Goal: Find specific page/section: Find specific page/section

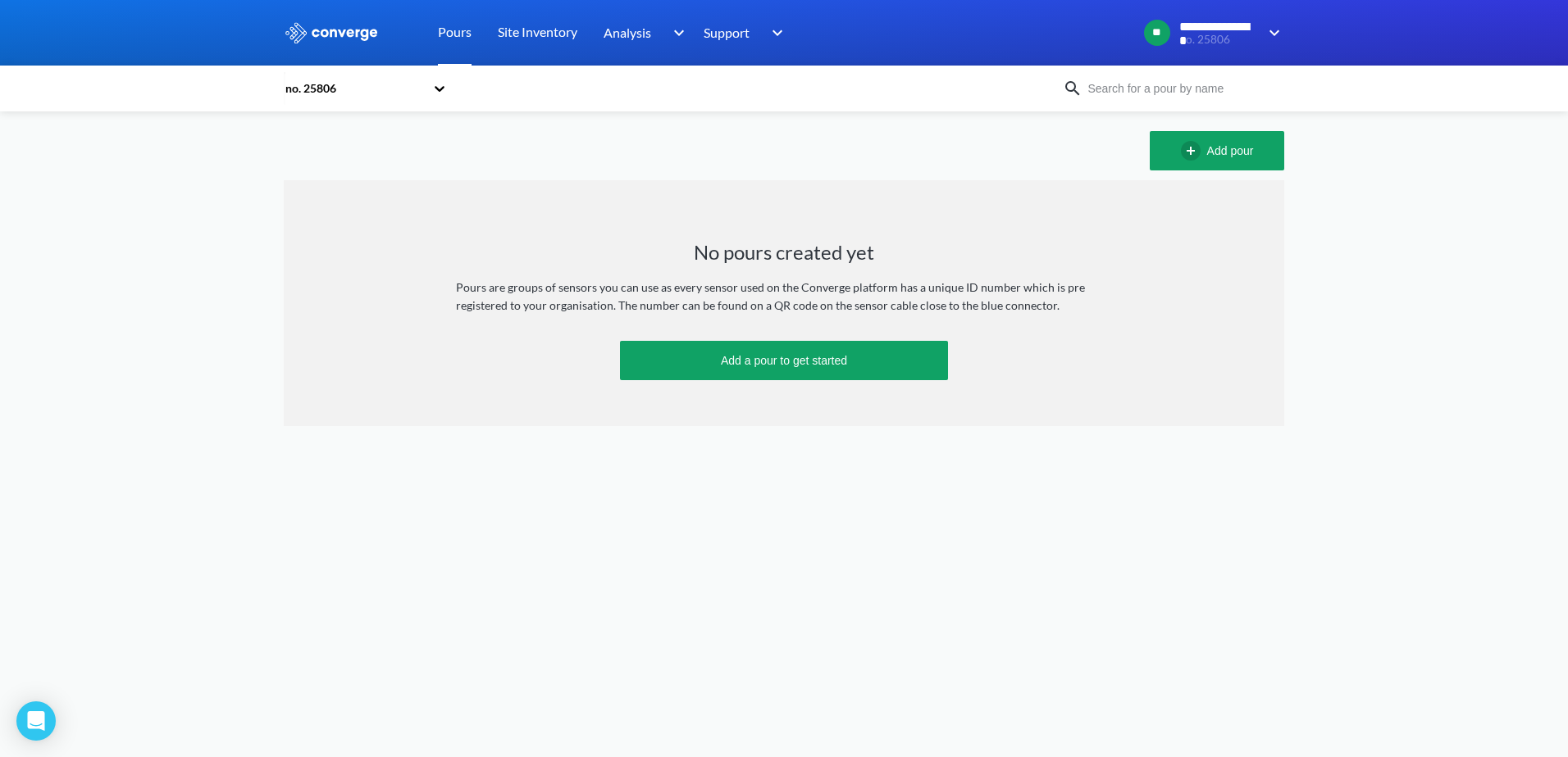
click at [459, 32] on link "Pours" at bounding box center [454, 32] width 33 height 65
click at [324, 87] on div "no. 25806" at bounding box center [354, 88] width 141 height 18
click at [326, 89] on div "no. 25806" at bounding box center [354, 88] width 141 height 18
click at [441, 86] on icon at bounding box center [439, 88] width 17 height 17
click at [339, 134] on div "HauCon Office" at bounding box center [365, 133] width 164 height 31
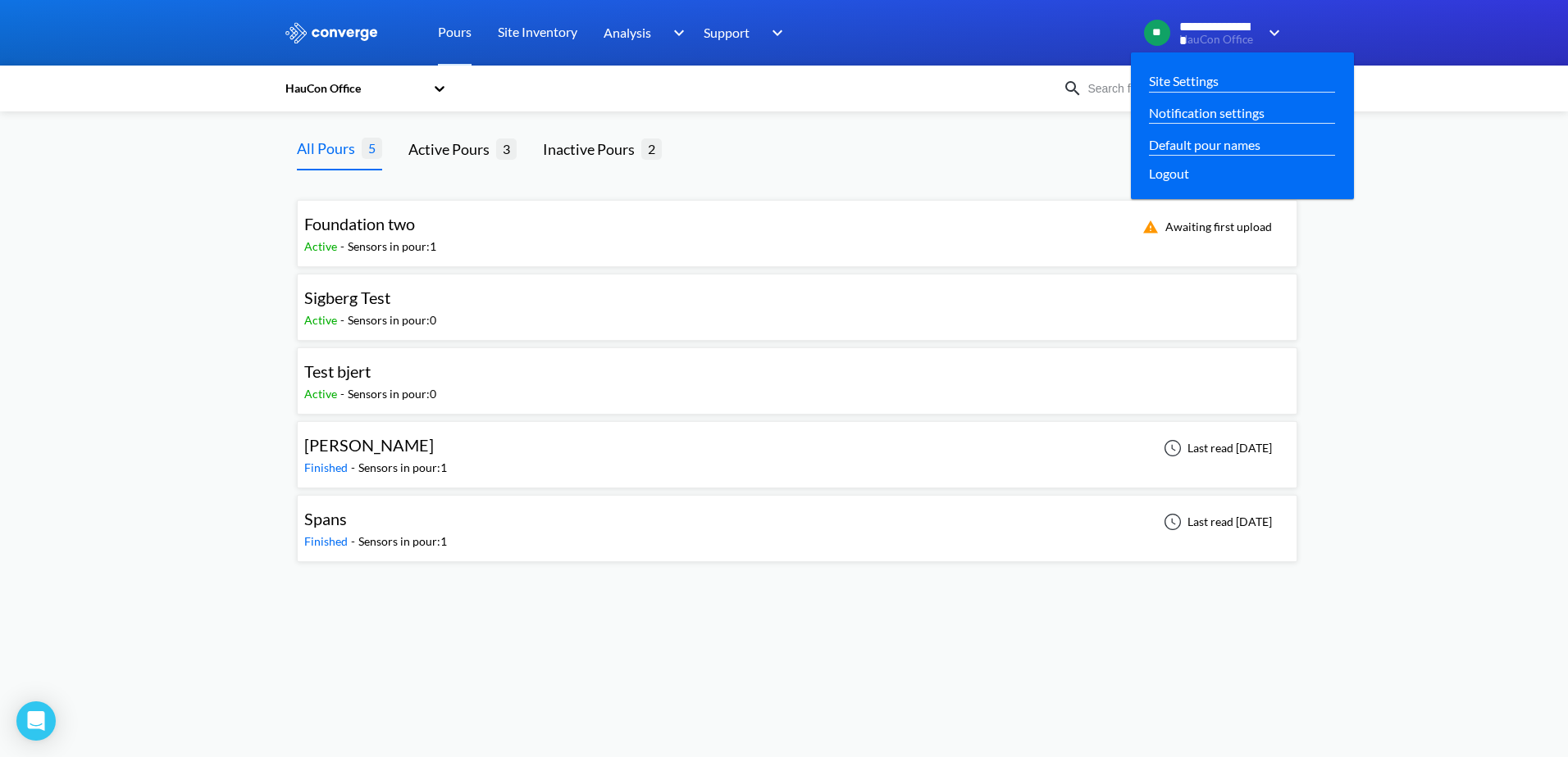
click at [1227, 28] on span "**********" at bounding box center [1218, 26] width 79 height 15
click at [1216, 79] on link "Site Settings" at bounding box center [1183, 80] width 69 height 21
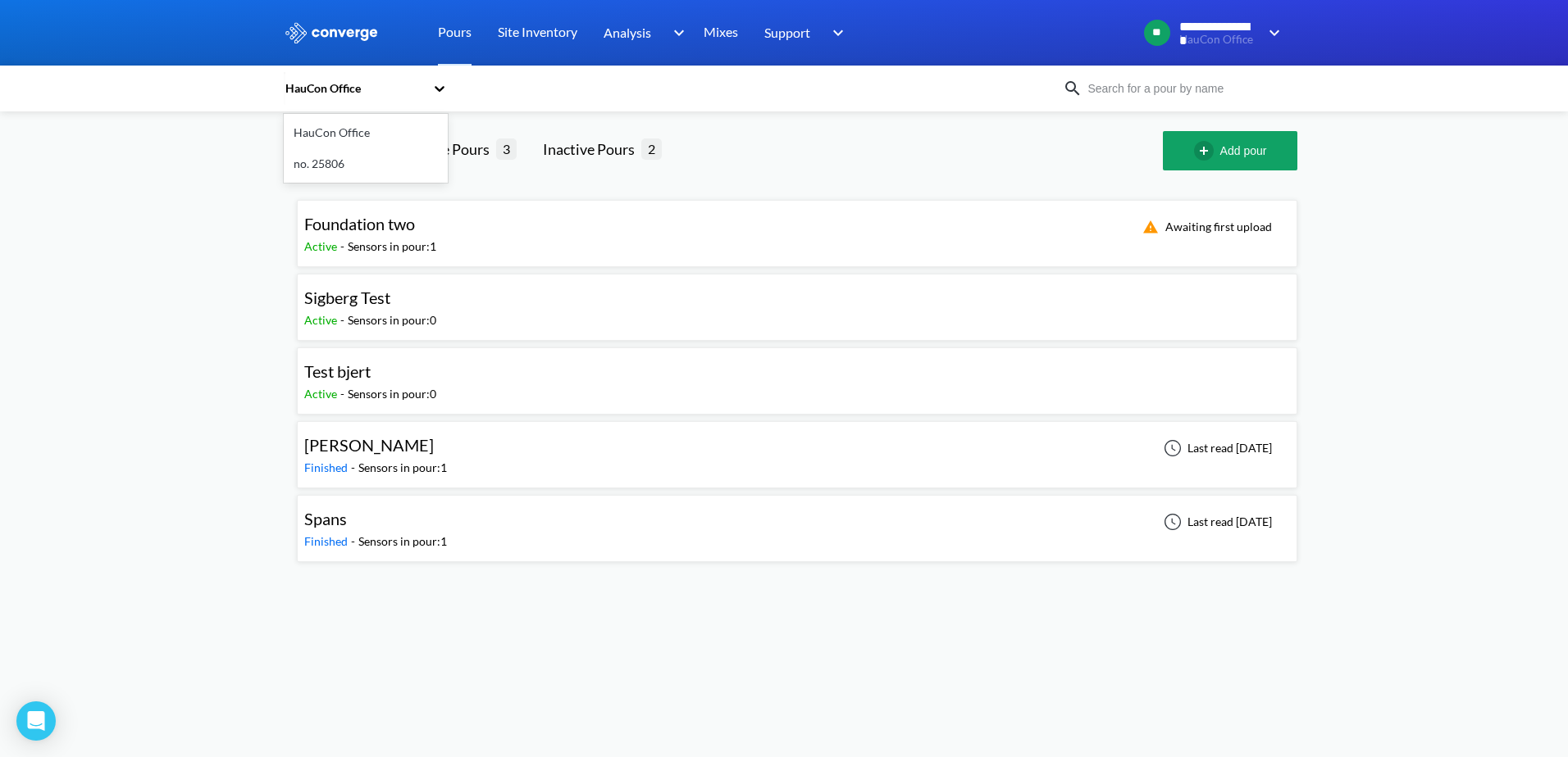
click at [442, 84] on icon at bounding box center [439, 88] width 17 height 17
click at [329, 162] on div "no. 25806" at bounding box center [365, 164] width 164 height 31
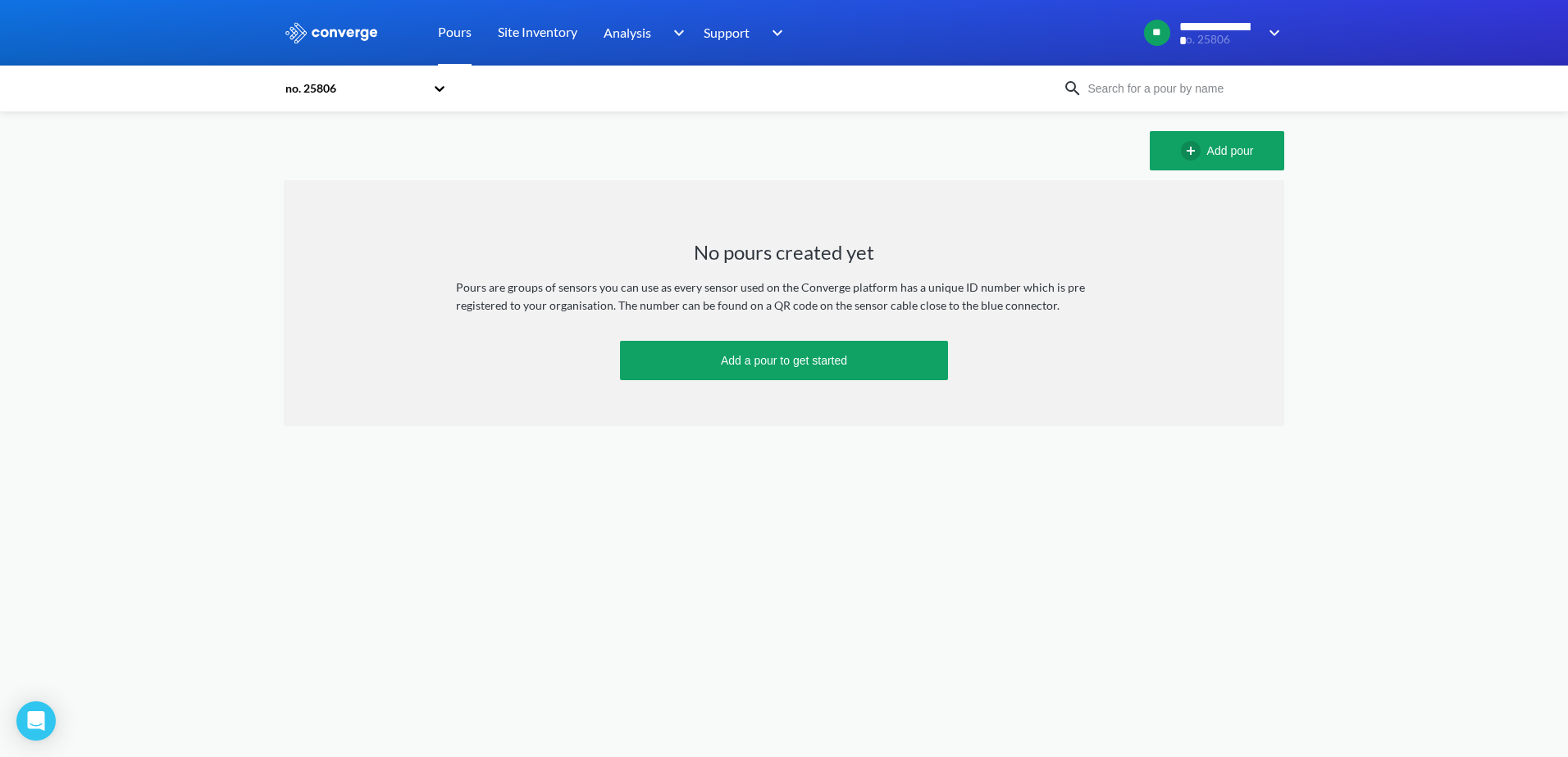
click at [462, 32] on link "Pours" at bounding box center [454, 32] width 33 height 65
click at [566, 25] on link "Site Inventory" at bounding box center [536, 32] width 79 height 65
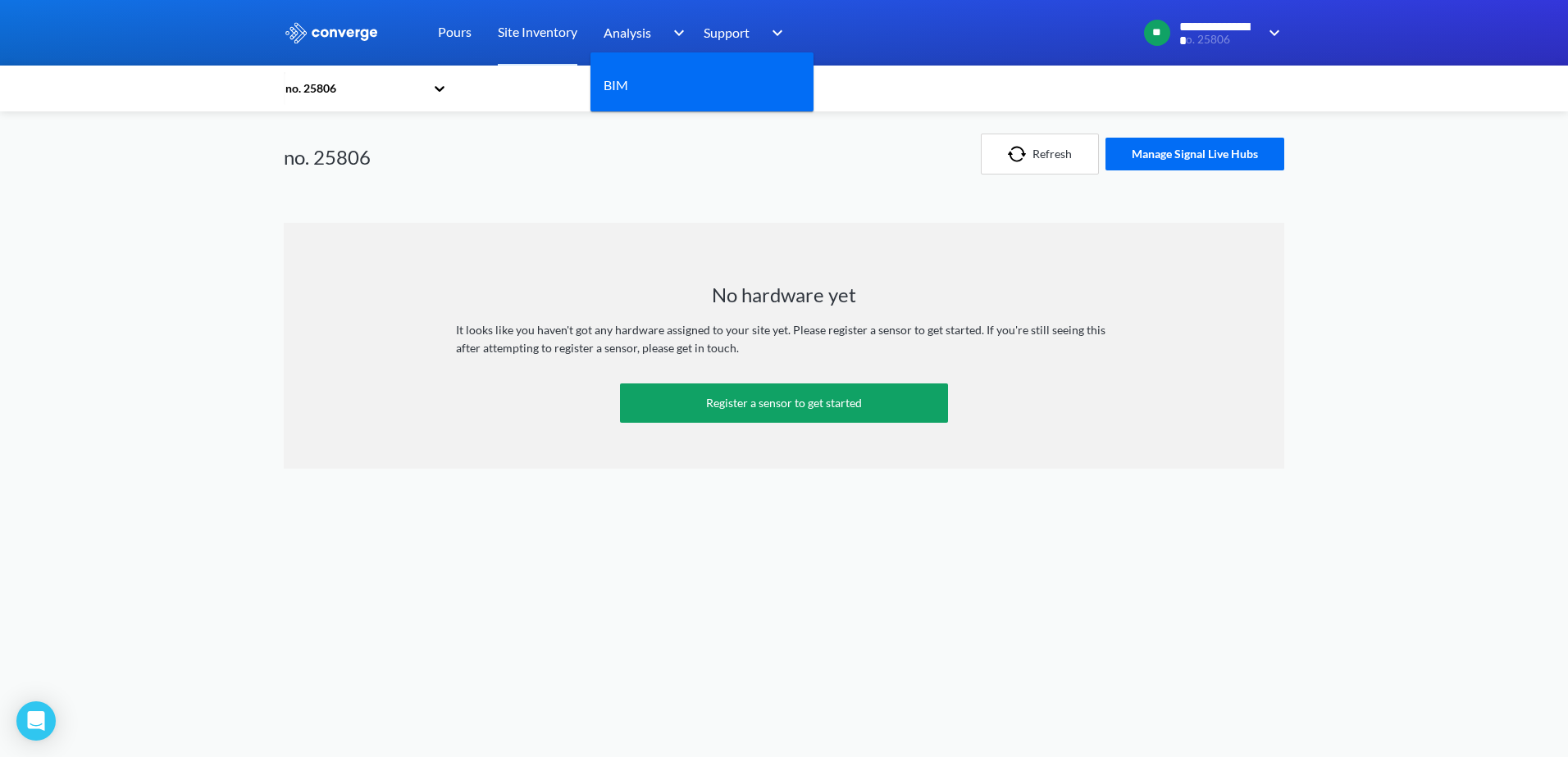
click at [642, 28] on span "Analysis" at bounding box center [627, 32] width 48 height 21
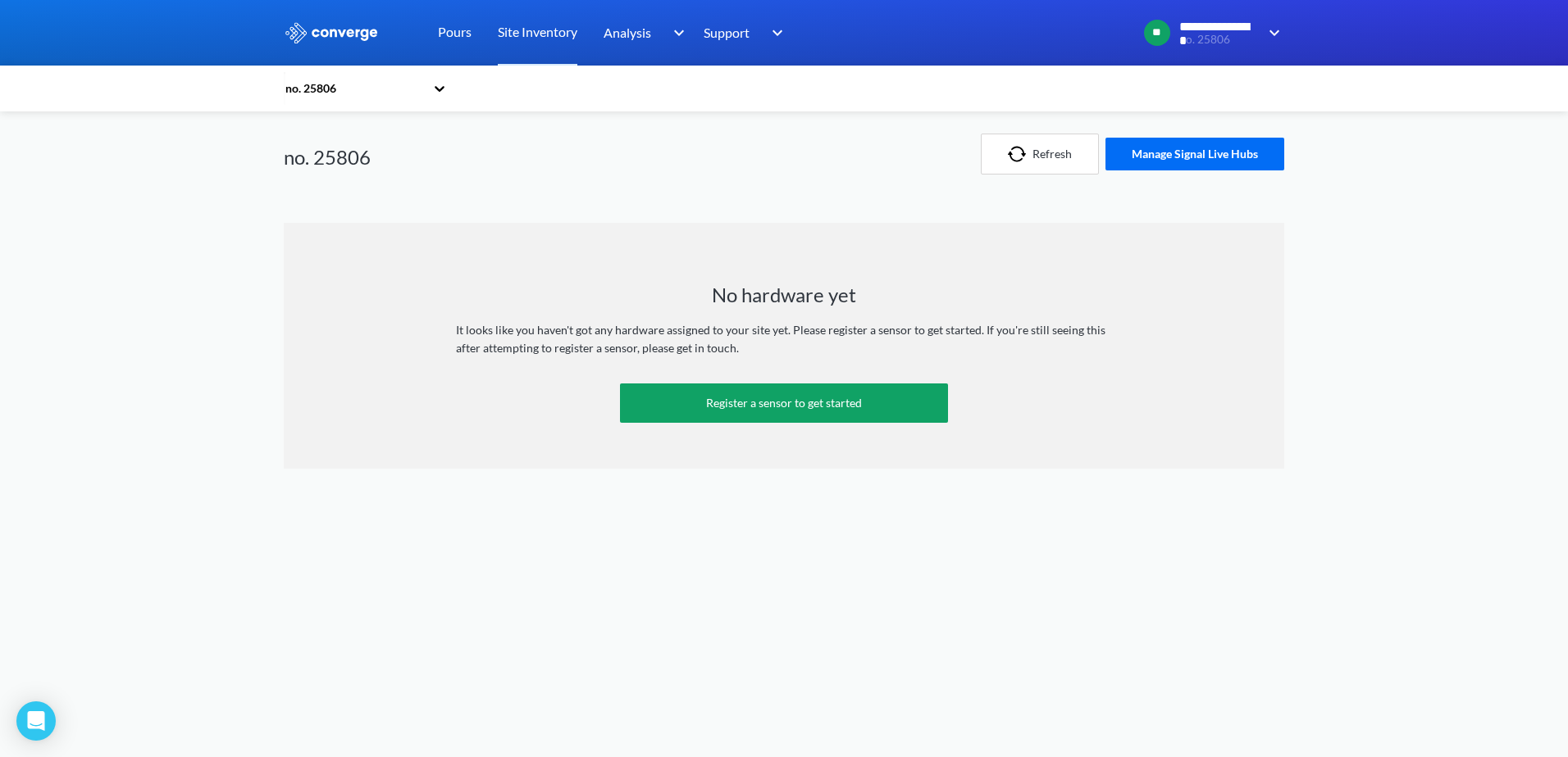
click at [444, 92] on icon at bounding box center [439, 88] width 17 height 17
click at [361, 135] on div "HauCon Office" at bounding box center [365, 133] width 164 height 31
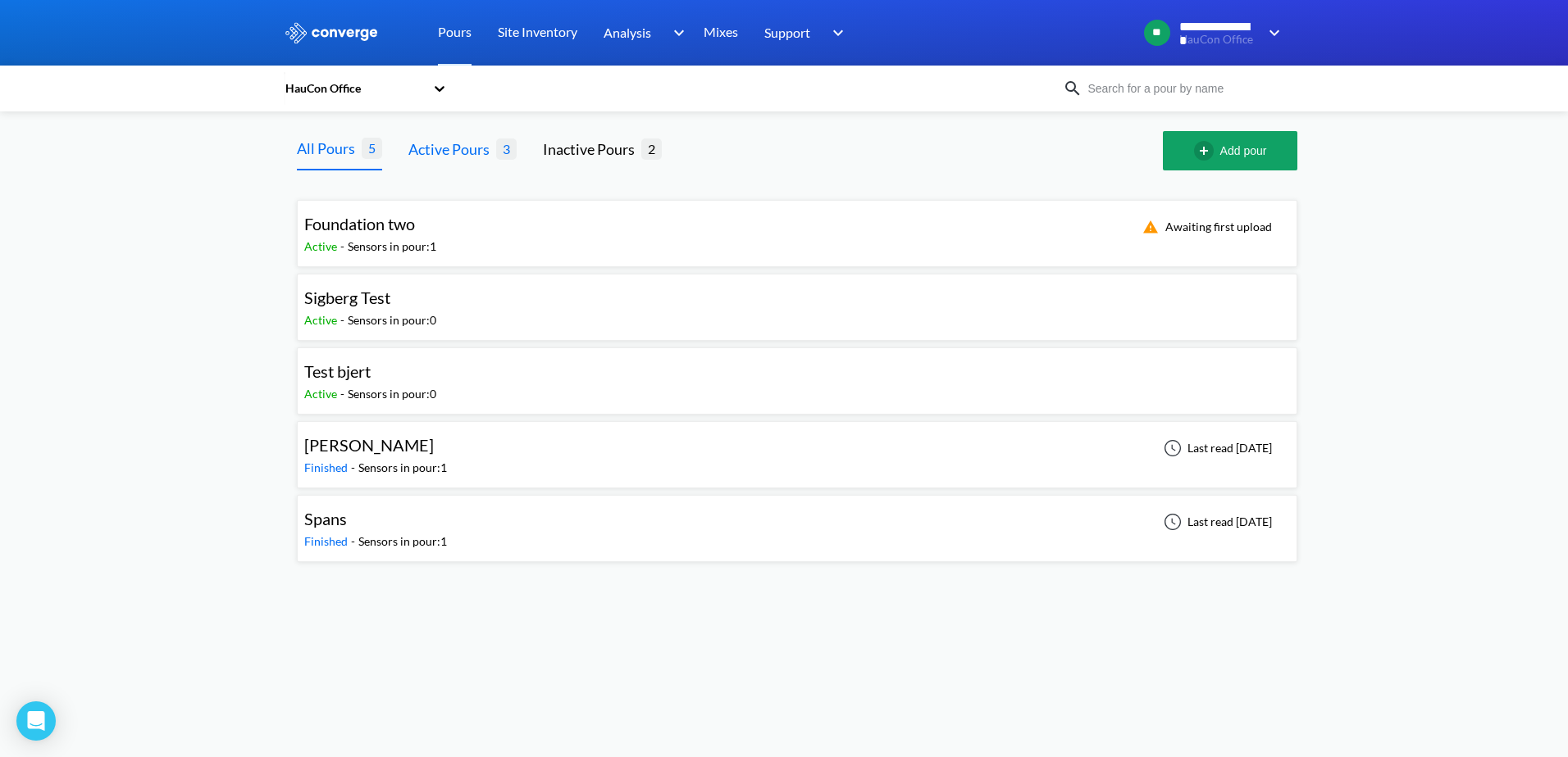
click at [470, 150] on div "Active Pours" at bounding box center [452, 148] width 88 height 22
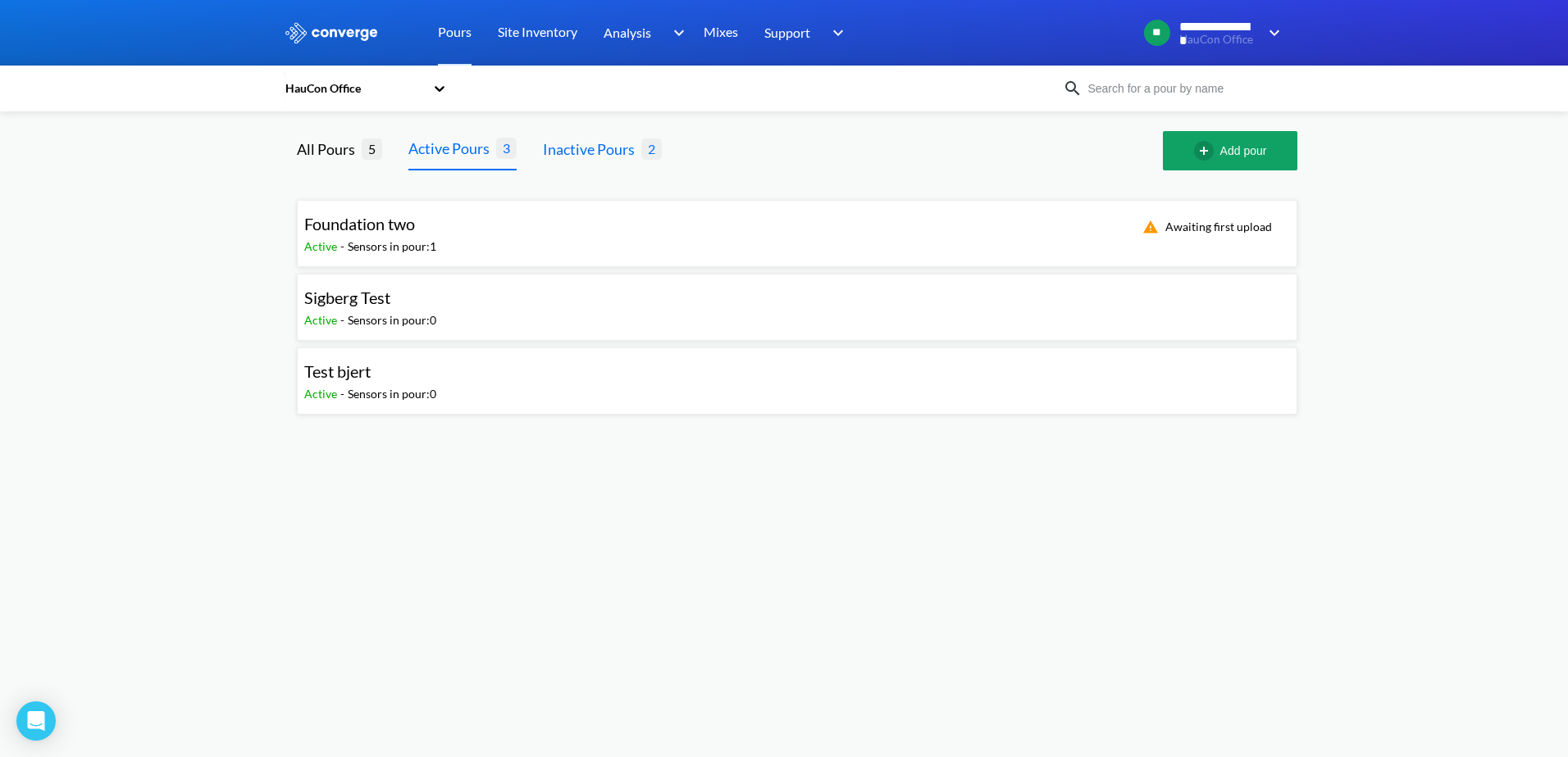
click at [589, 145] on div "Inactive Pours" at bounding box center [592, 148] width 99 height 22
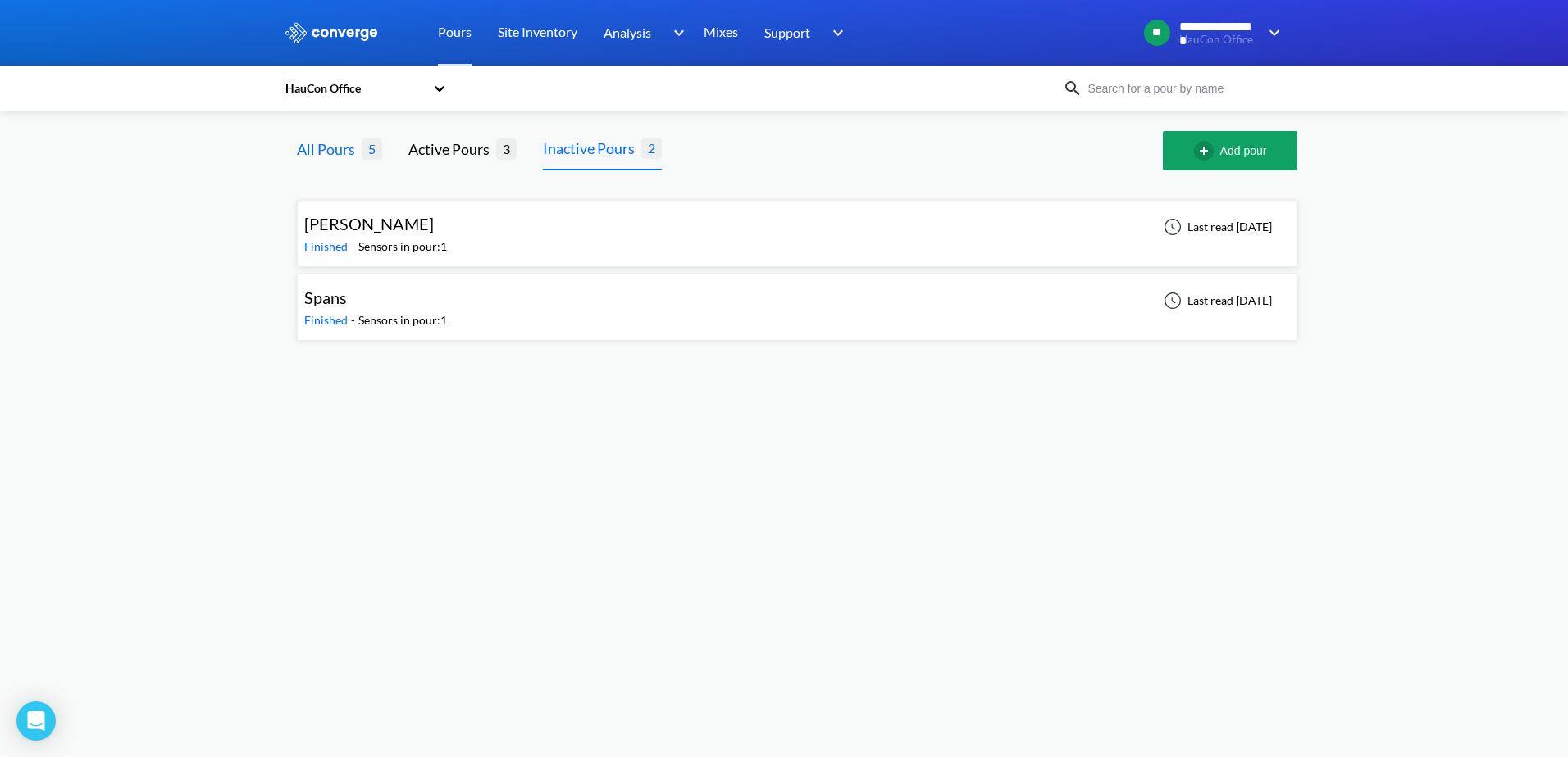
click at [330, 150] on div "All Pours" at bounding box center [329, 148] width 64 height 22
